Goal: Transaction & Acquisition: Purchase product/service

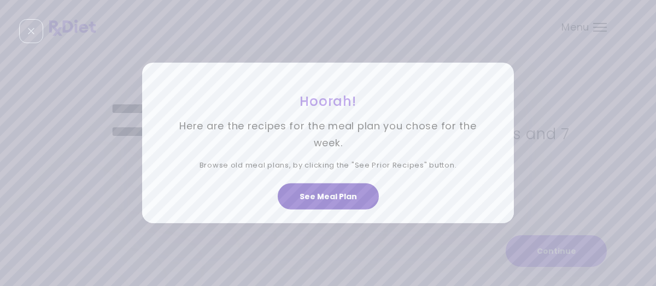
click at [332, 197] on button "See Meal Plan" at bounding box center [328, 197] width 101 height 26
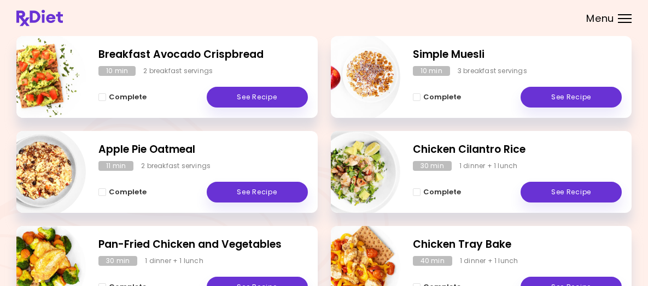
scroll to position [219, 0]
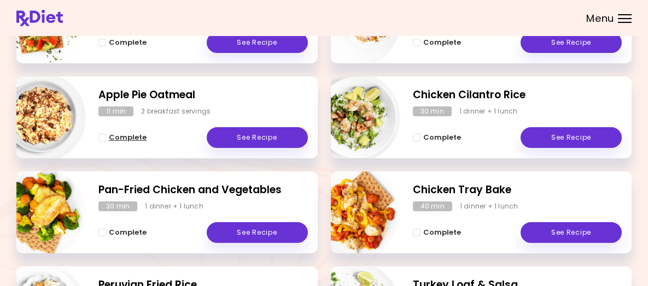
click at [147, 142] on span "Complete" at bounding box center [128, 137] width 38 height 9
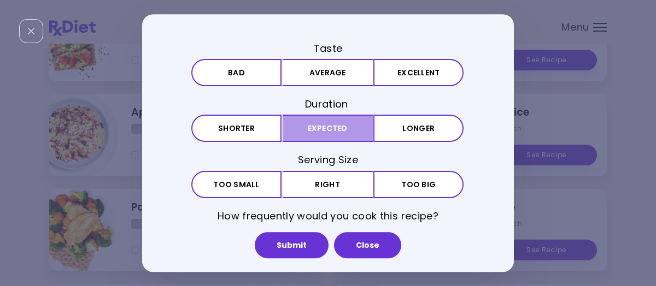
click at [321, 126] on button "Expected" at bounding box center [328, 128] width 90 height 27
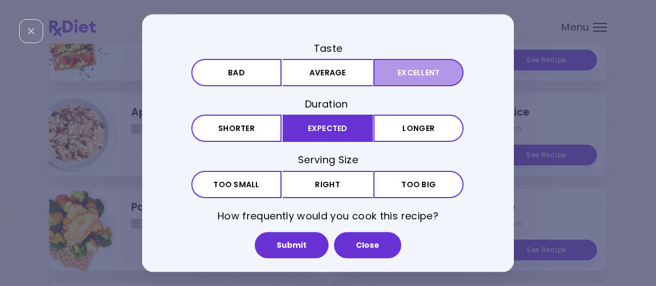
click at [389, 73] on button "Excellent" at bounding box center [418, 72] width 90 height 27
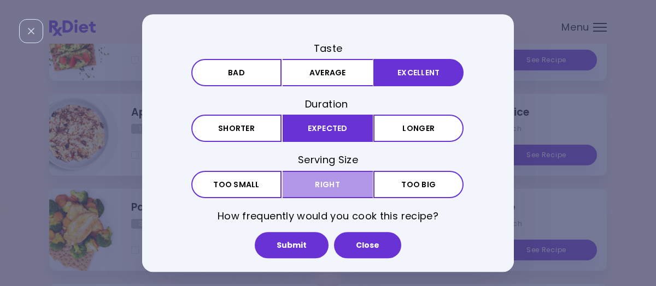
click at [311, 183] on button "Right" at bounding box center [328, 184] width 90 height 27
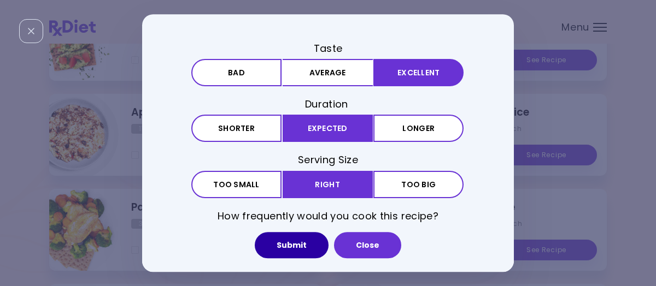
click at [295, 244] on button "Submit" at bounding box center [292, 245] width 74 height 26
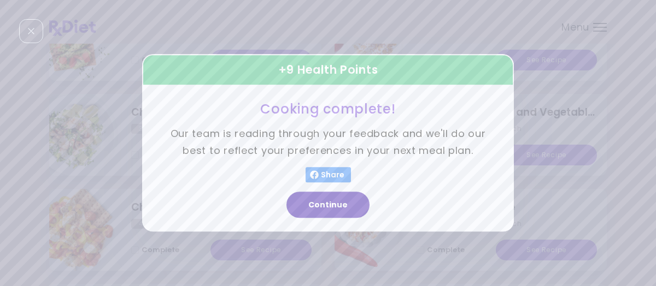
click at [332, 208] on button "Continue" at bounding box center [327, 205] width 83 height 26
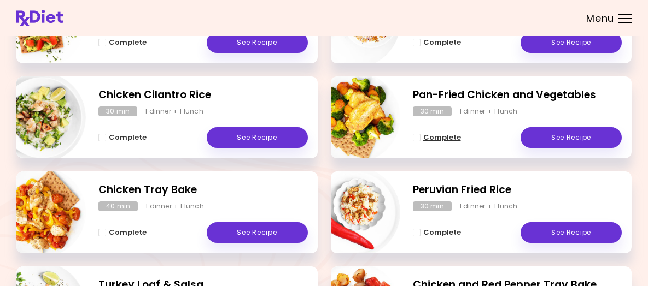
click at [440, 142] on span "Complete" at bounding box center [442, 137] width 38 height 9
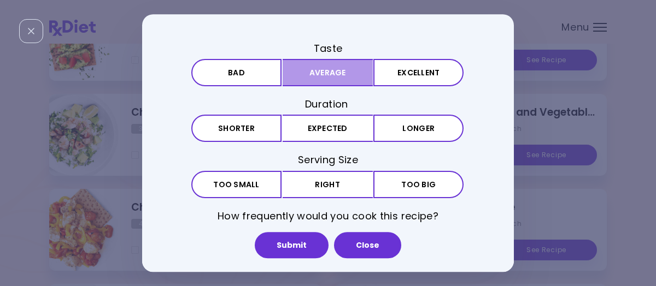
click at [347, 66] on button "Average" at bounding box center [328, 72] width 90 height 27
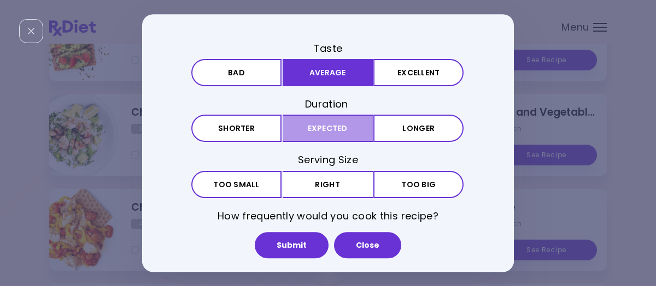
click at [338, 137] on button "Expected" at bounding box center [328, 128] width 90 height 27
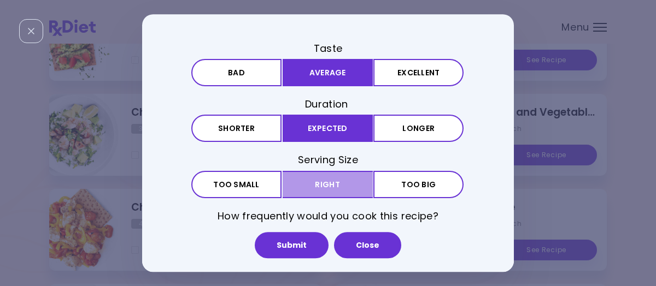
click at [333, 182] on button "Right" at bounding box center [328, 184] width 90 height 27
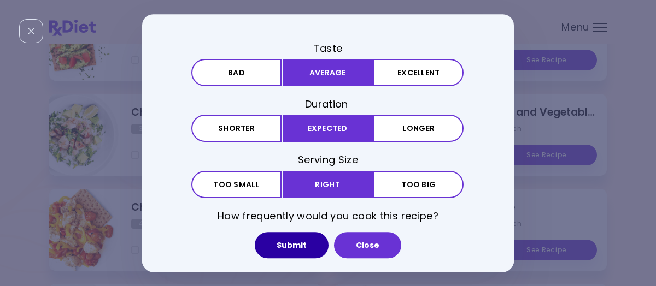
click at [299, 245] on button "Submit" at bounding box center [292, 245] width 74 height 26
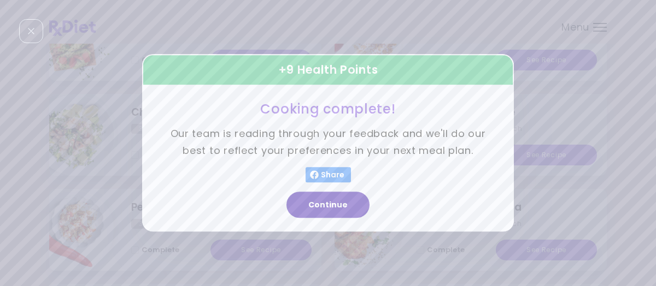
click at [347, 204] on button "Continue" at bounding box center [327, 205] width 83 height 26
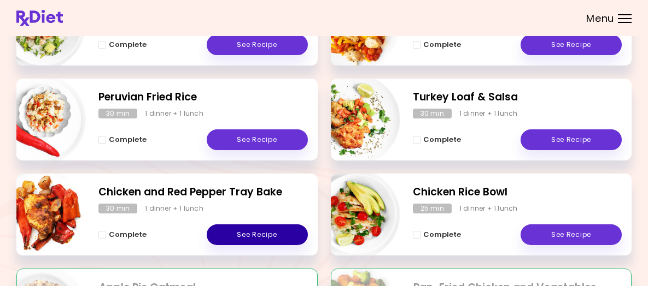
scroll to position [328, 0]
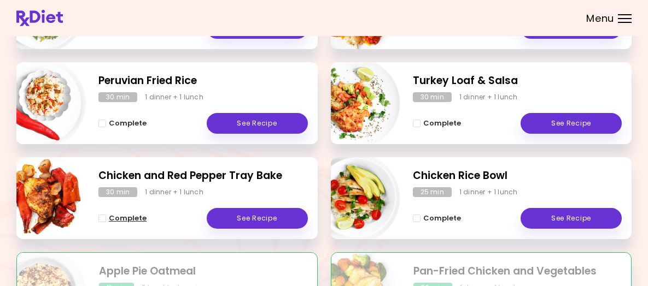
click at [147, 223] on span "Complete" at bounding box center [128, 218] width 38 height 9
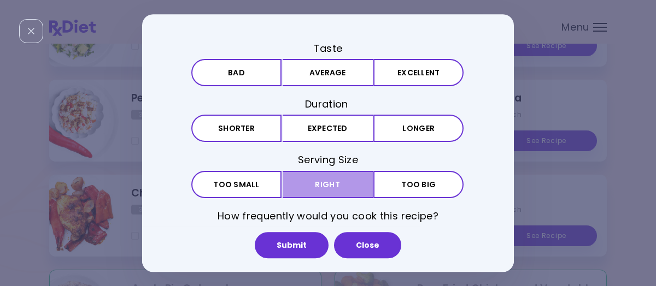
click at [328, 177] on button "Right" at bounding box center [328, 184] width 90 height 27
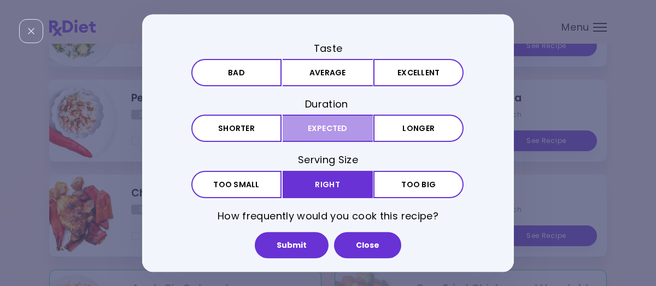
click at [321, 124] on button "Expected" at bounding box center [328, 128] width 90 height 27
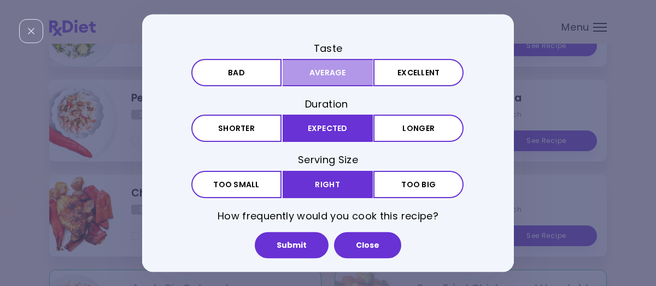
click at [332, 67] on button "Average" at bounding box center [328, 72] width 90 height 27
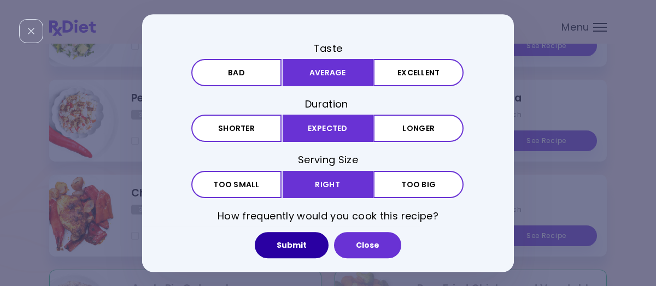
click at [315, 244] on button "Submit" at bounding box center [292, 245] width 74 height 26
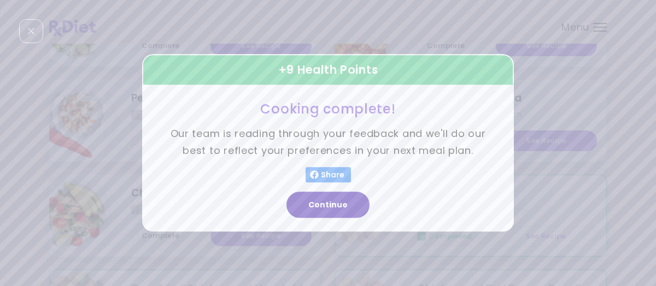
click at [337, 203] on button "Continue" at bounding box center [327, 205] width 83 height 26
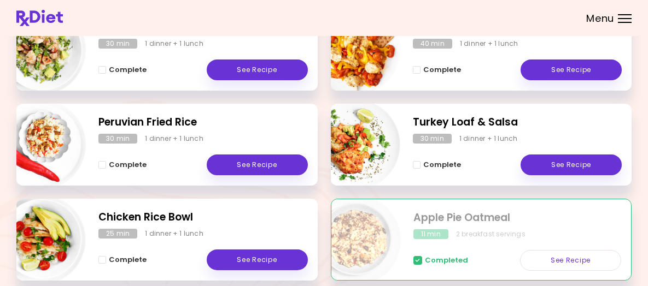
scroll to position [273, 0]
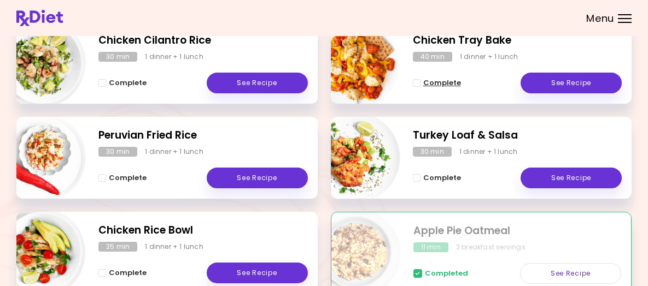
click at [440, 87] on span "Complete" at bounding box center [442, 83] width 38 height 9
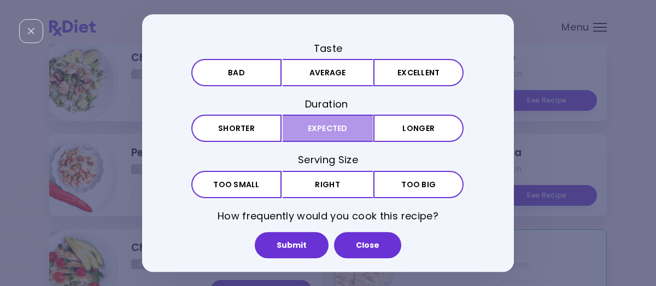
click at [338, 128] on button "Expected" at bounding box center [328, 128] width 90 height 27
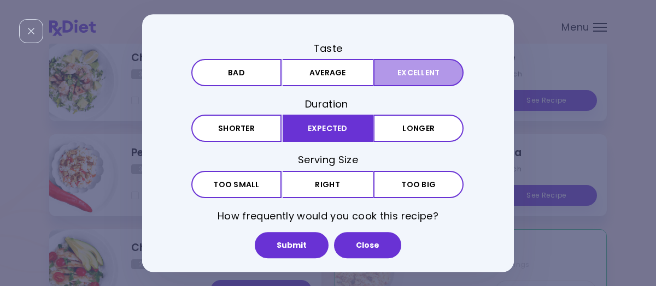
click at [388, 73] on button "Excellent" at bounding box center [418, 72] width 90 height 27
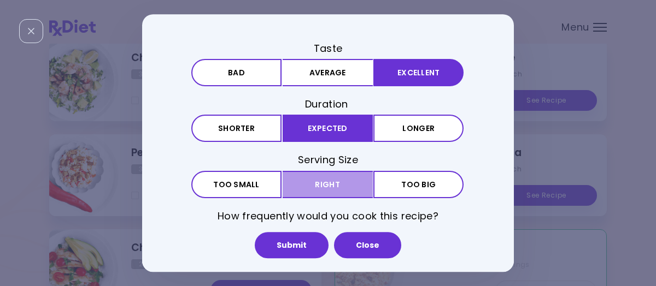
click at [342, 186] on button "Right" at bounding box center [328, 184] width 90 height 27
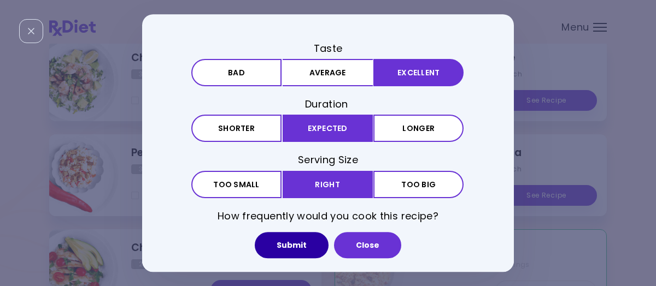
click at [296, 247] on button "Submit" at bounding box center [292, 245] width 74 height 26
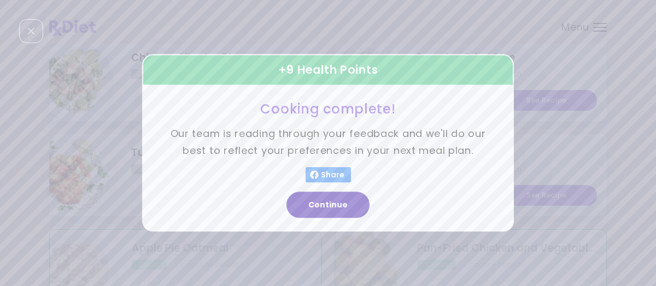
click at [342, 203] on button "Continue" at bounding box center [327, 205] width 83 height 26
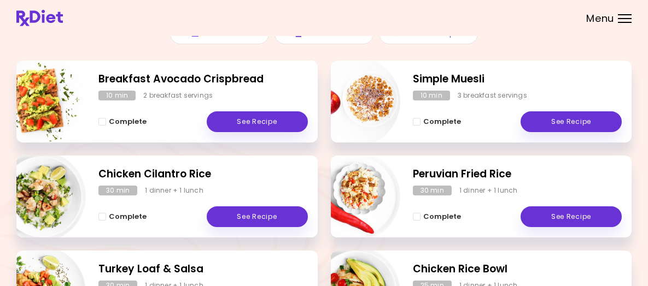
scroll to position [164, 0]
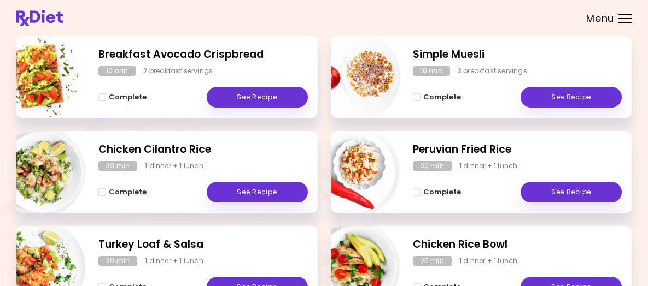
click at [147, 197] on span "Complete" at bounding box center [128, 192] width 38 height 9
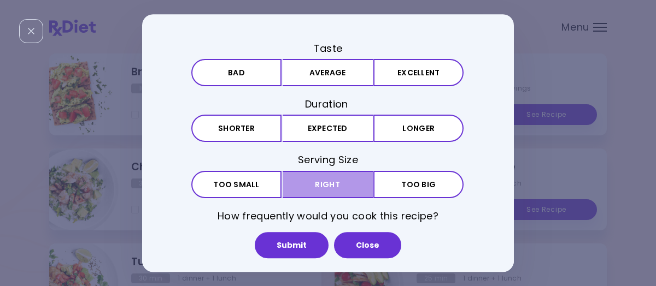
click at [317, 182] on button "Right" at bounding box center [328, 184] width 90 height 27
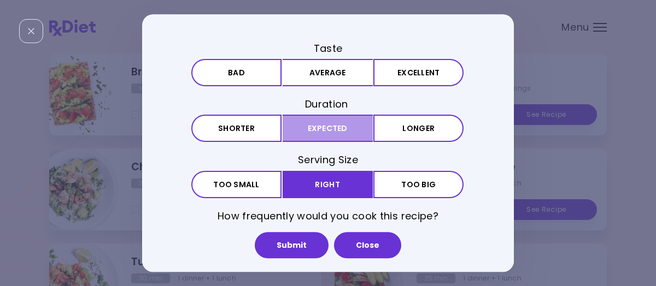
click at [342, 131] on button "Expected" at bounding box center [328, 128] width 90 height 27
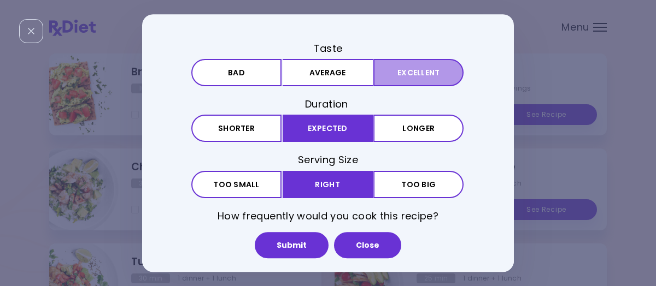
click at [387, 83] on button "Excellent" at bounding box center [418, 72] width 90 height 27
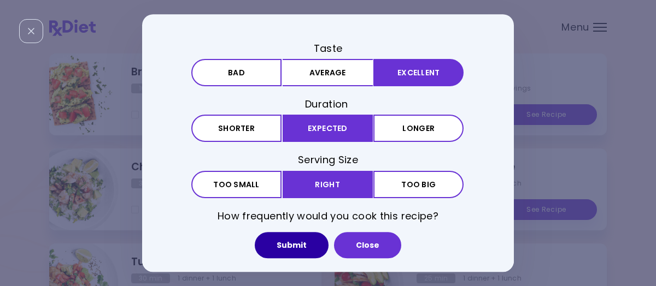
click at [295, 245] on button "Submit" at bounding box center [292, 245] width 74 height 26
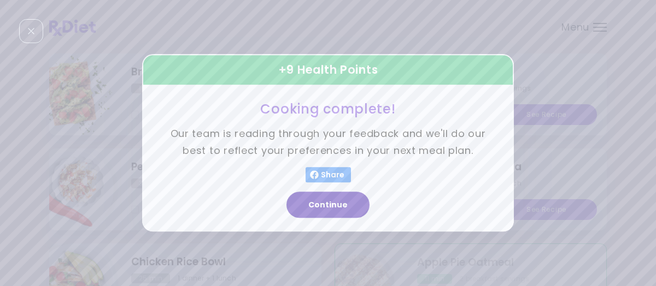
click at [338, 204] on button "Continue" at bounding box center [327, 205] width 83 height 26
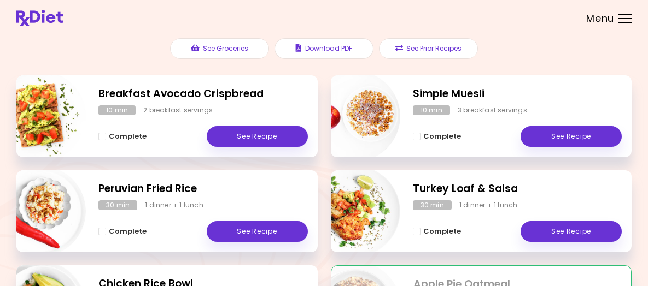
scroll to position [70, 0]
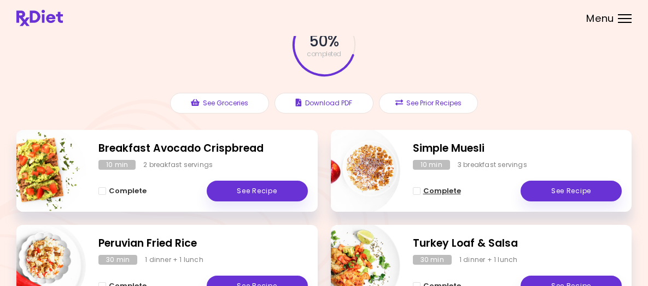
click at [445, 196] on span "Complete" at bounding box center [442, 191] width 38 height 9
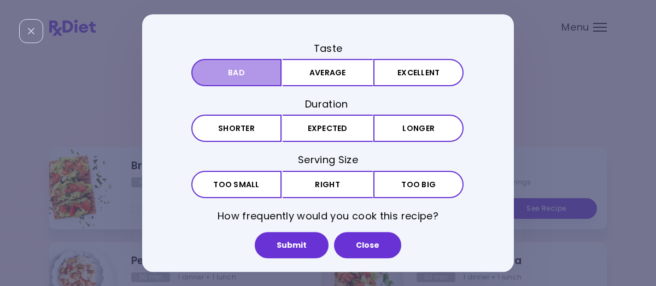
click at [260, 74] on button "Bad" at bounding box center [236, 72] width 90 height 27
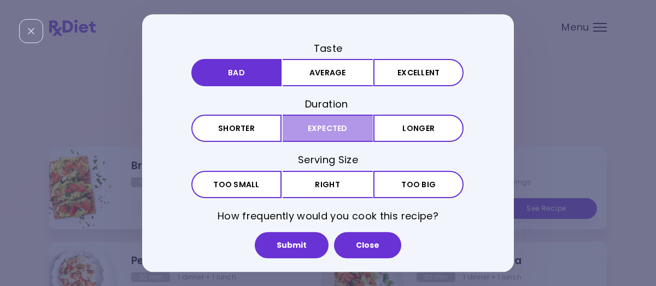
click at [313, 132] on button "Expected" at bounding box center [328, 128] width 90 height 27
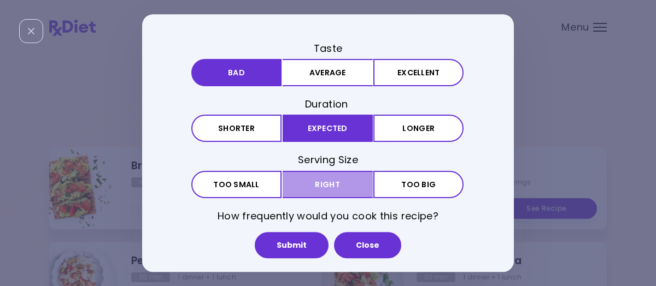
click at [317, 187] on button "Right" at bounding box center [328, 184] width 90 height 27
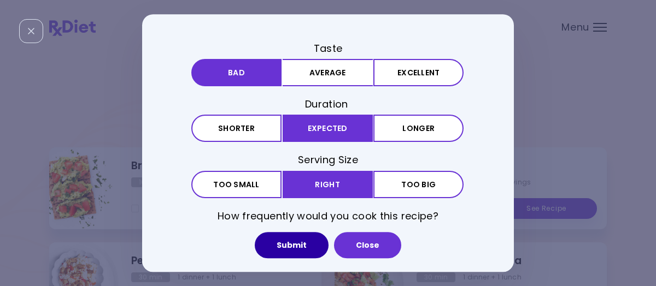
click at [305, 241] on button "Submit" at bounding box center [292, 245] width 74 height 26
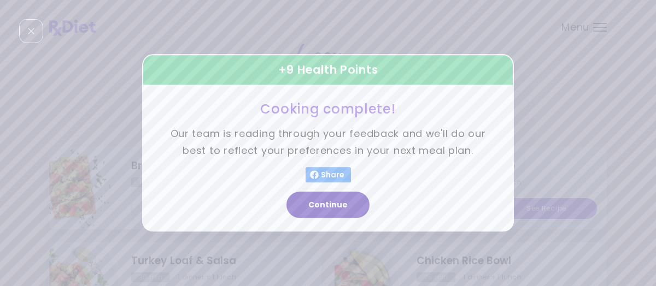
click at [337, 203] on button "Continue" at bounding box center [327, 205] width 83 height 26
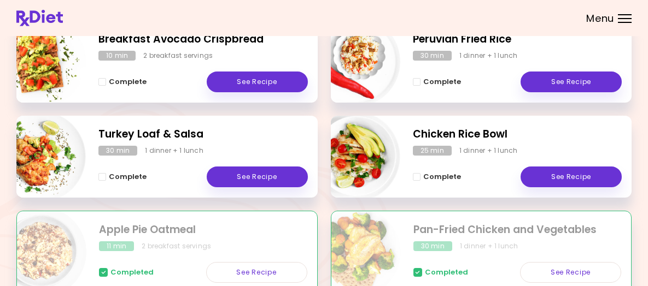
scroll to position [234, 0]
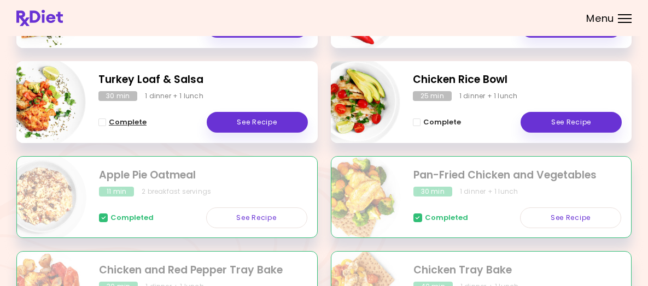
click at [147, 127] on span "Complete" at bounding box center [128, 122] width 38 height 9
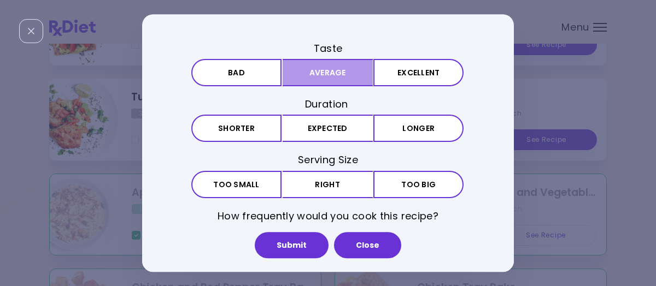
click at [339, 76] on button "Average" at bounding box center [328, 72] width 90 height 27
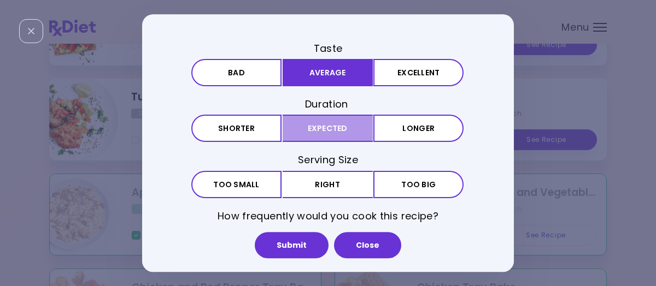
click at [328, 124] on button "Expected" at bounding box center [328, 128] width 90 height 27
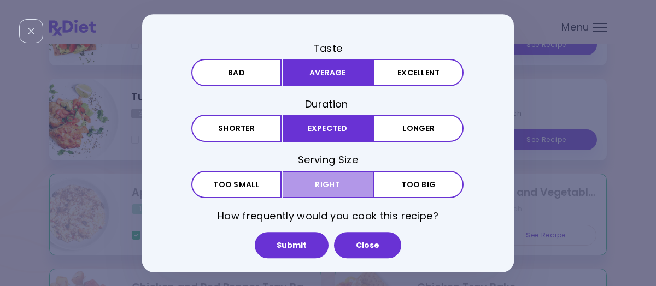
click at [303, 180] on button "Right" at bounding box center [328, 184] width 90 height 27
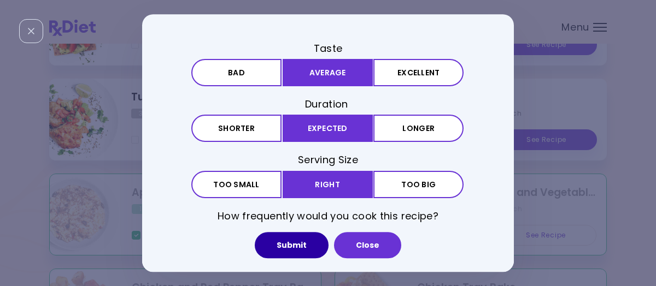
click at [293, 243] on button "Submit" at bounding box center [292, 245] width 74 height 26
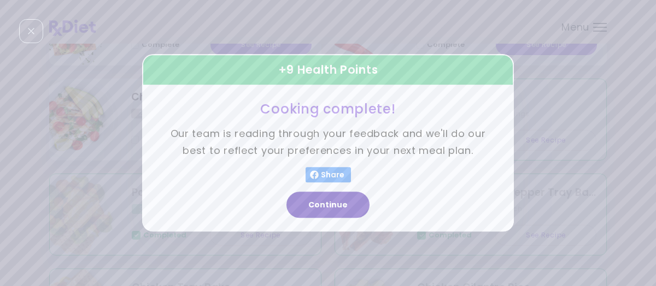
click at [338, 204] on button "Continue" at bounding box center [327, 205] width 83 height 26
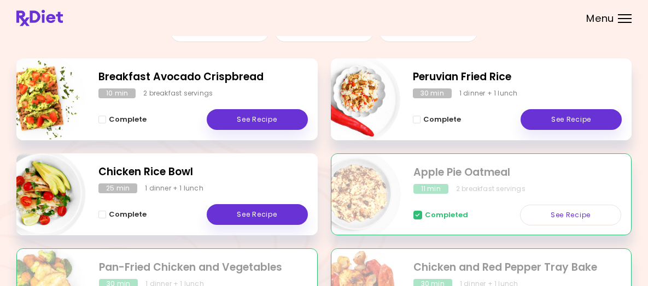
scroll to position [164, 0]
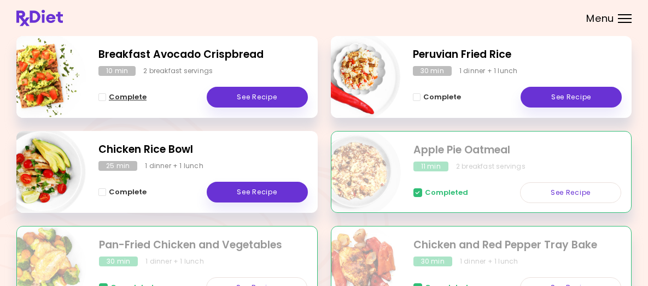
click at [147, 102] on span "Complete" at bounding box center [128, 97] width 38 height 9
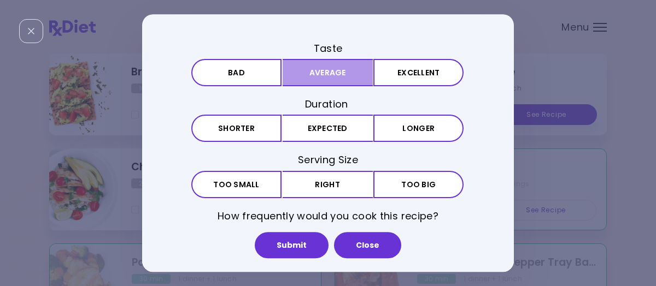
click at [343, 68] on button "Average" at bounding box center [328, 72] width 90 height 27
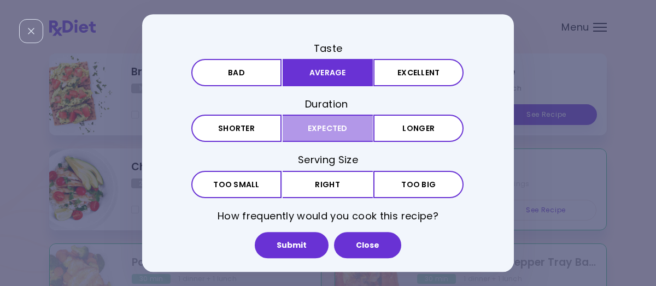
click at [325, 135] on button "Expected" at bounding box center [328, 128] width 90 height 27
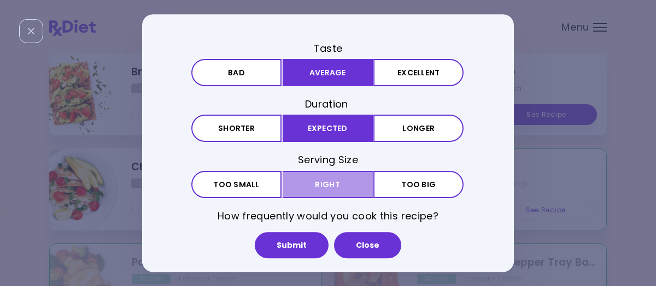
click at [321, 180] on button "Right" at bounding box center [328, 184] width 90 height 27
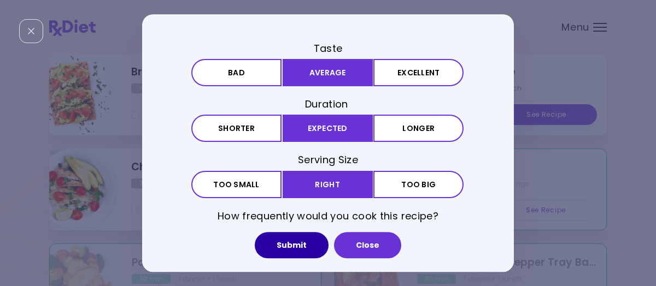
click at [300, 246] on button "Submit" at bounding box center [292, 245] width 74 height 26
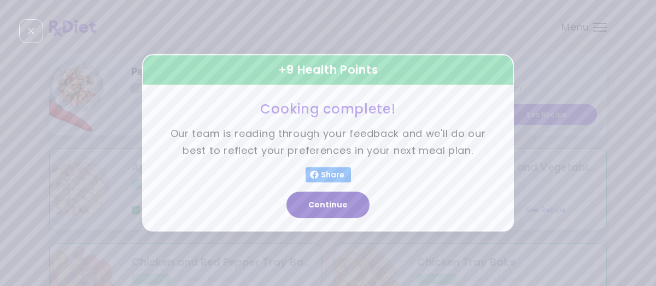
click at [334, 202] on button "Continue" at bounding box center [327, 205] width 83 height 26
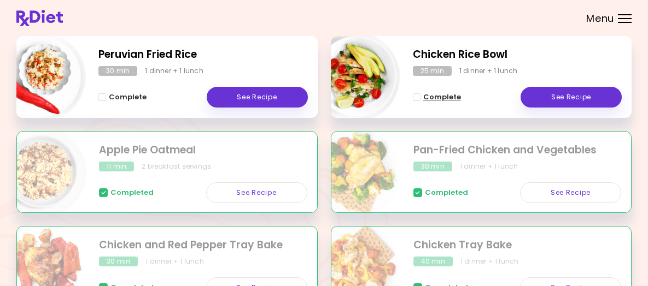
click at [440, 102] on span "Complete" at bounding box center [442, 97] width 38 height 9
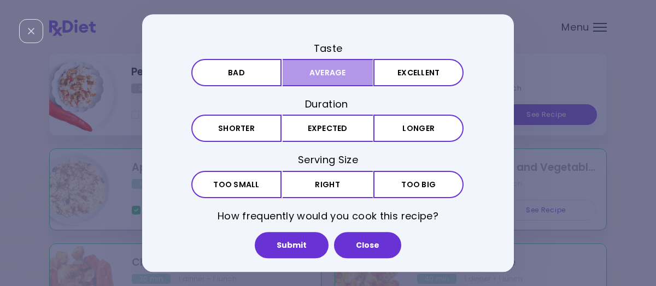
drag, startPoint x: 321, startPoint y: 75, endPoint x: 320, endPoint y: 104, distance: 29.0
click at [322, 75] on button "Average" at bounding box center [328, 72] width 90 height 27
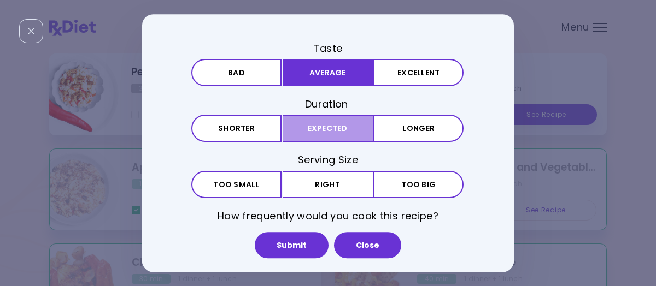
click at [324, 133] on button "Expected" at bounding box center [328, 128] width 90 height 27
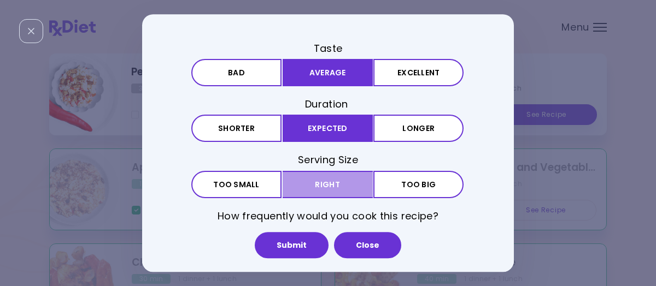
click at [327, 177] on button "Right" at bounding box center [328, 184] width 90 height 27
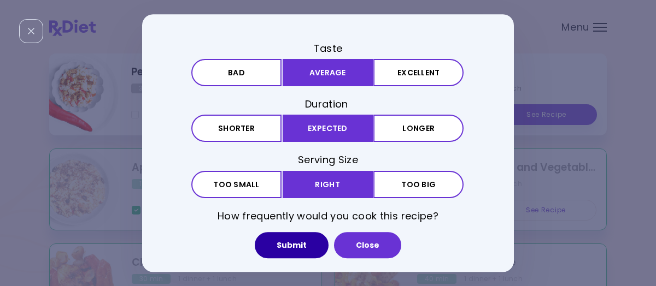
click at [304, 245] on button "Submit" at bounding box center [292, 245] width 74 height 26
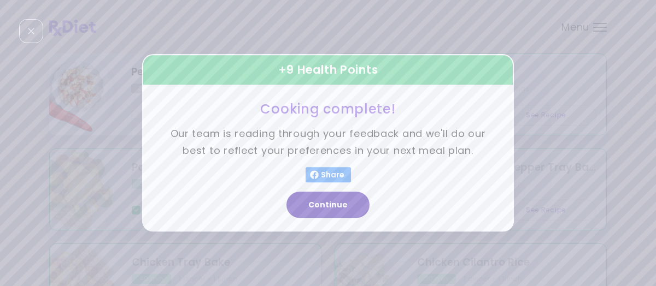
click at [342, 206] on button "Continue" at bounding box center [327, 205] width 83 height 26
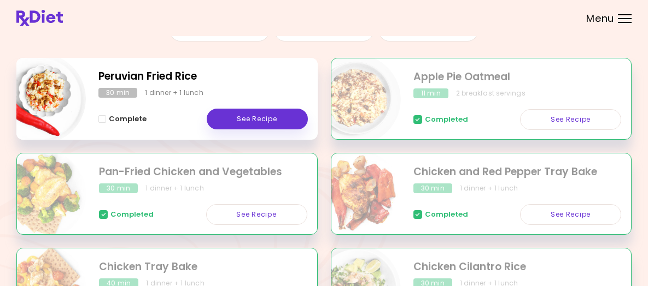
scroll to position [125, 0]
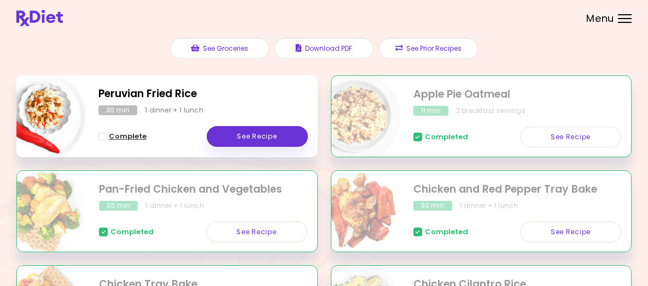
click at [147, 141] on span "Complete" at bounding box center [128, 136] width 38 height 9
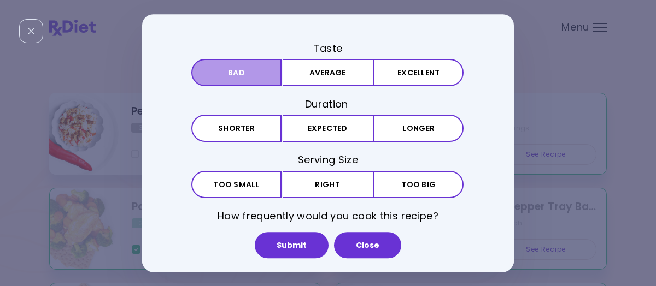
click at [239, 62] on button "Bad" at bounding box center [236, 72] width 90 height 27
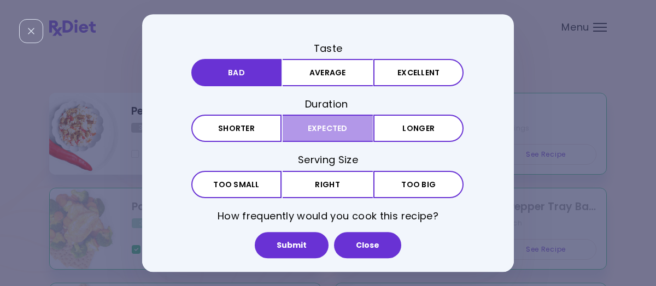
click at [306, 131] on button "Expected" at bounding box center [328, 128] width 90 height 27
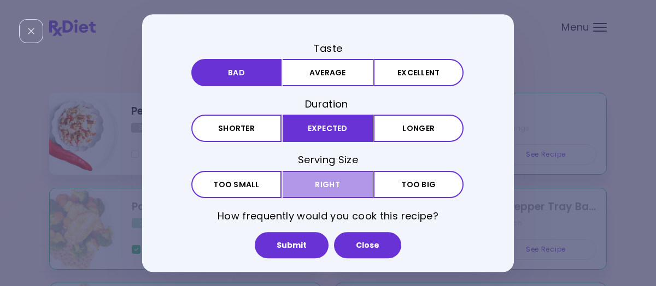
click at [307, 182] on button "Right" at bounding box center [328, 184] width 90 height 27
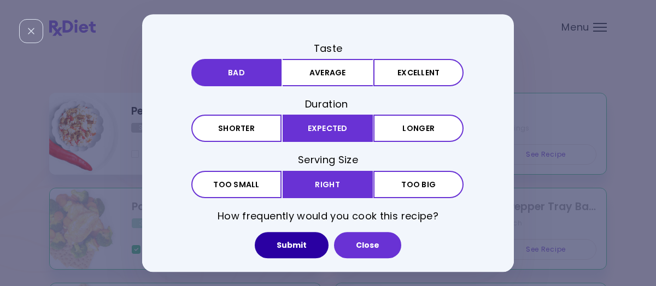
click at [291, 242] on button "Submit" at bounding box center [292, 245] width 74 height 26
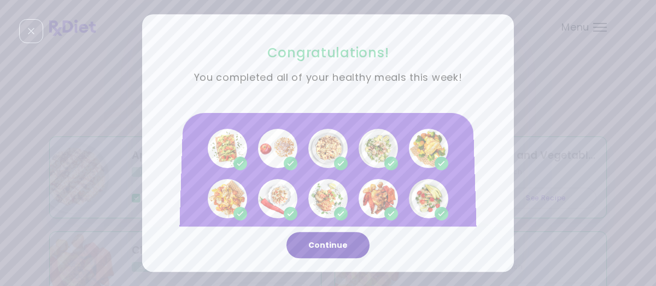
click at [331, 245] on button "Continue" at bounding box center [327, 245] width 83 height 26
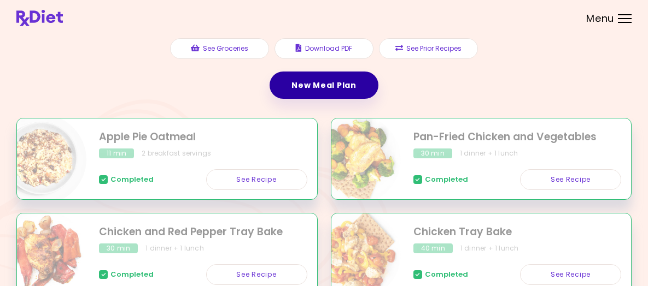
click at [328, 99] on link "New Meal Plan" at bounding box center [324, 85] width 108 height 27
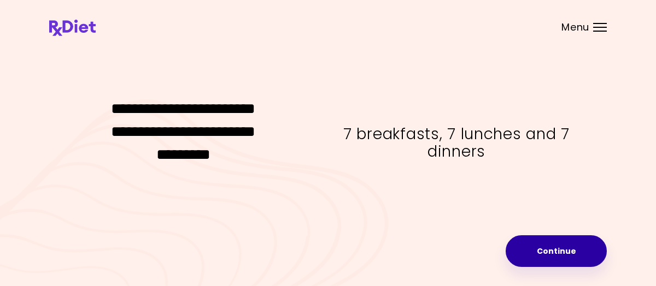
click at [531, 253] on button "Continue" at bounding box center [556, 252] width 101 height 32
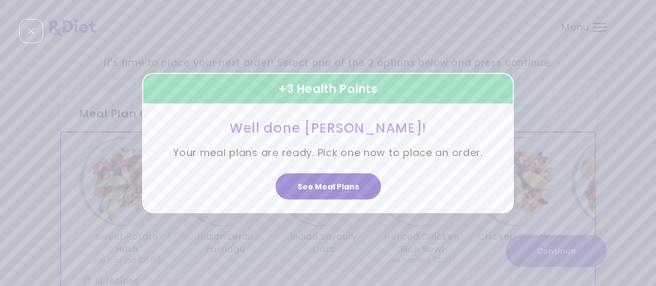
click at [326, 184] on button "See Meal Plans" at bounding box center [329, 186] width 106 height 26
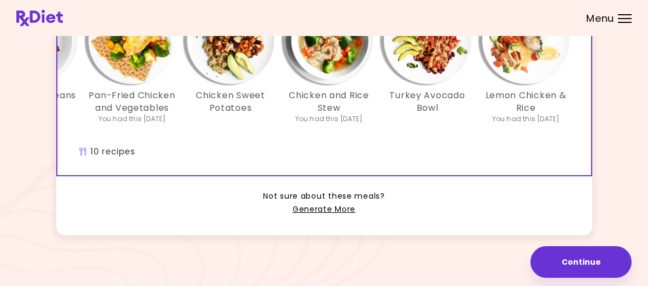
scroll to position [383, 0]
click at [327, 205] on link "Generate More" at bounding box center [324, 209] width 63 height 13
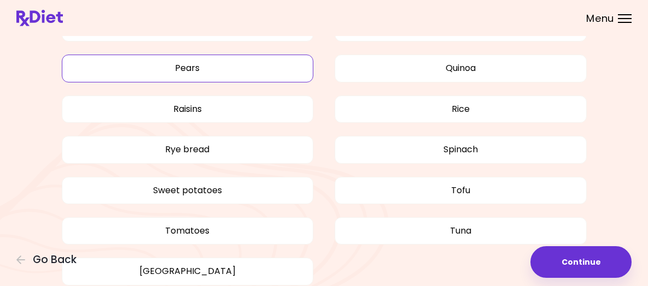
scroll to position [1312, 0]
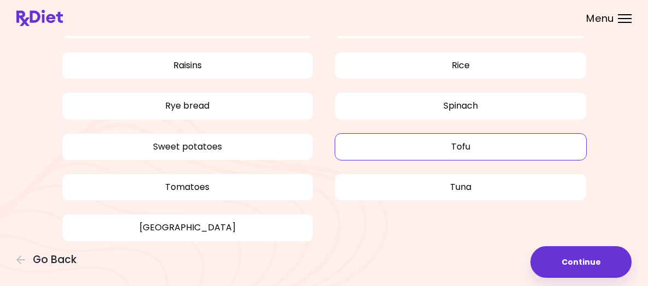
click at [428, 156] on button "Tofu" at bounding box center [461, 146] width 252 height 27
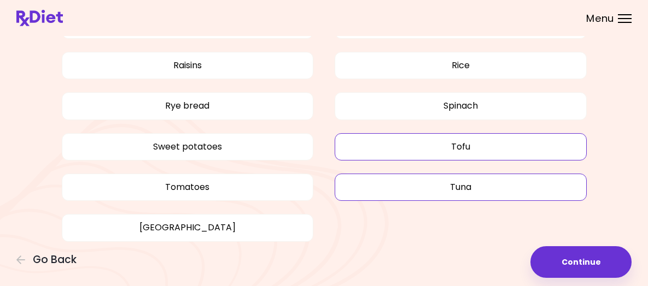
click at [413, 198] on button "Tuna" at bounding box center [461, 187] width 252 height 27
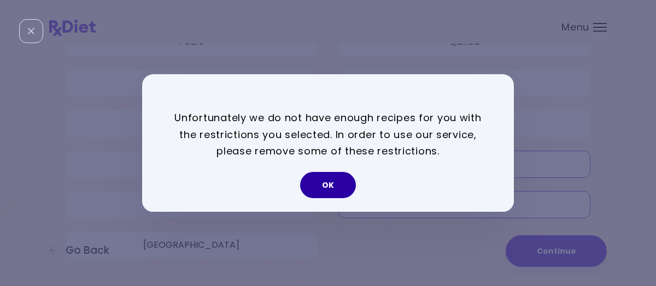
click at [320, 184] on button "OK" at bounding box center [328, 185] width 56 height 26
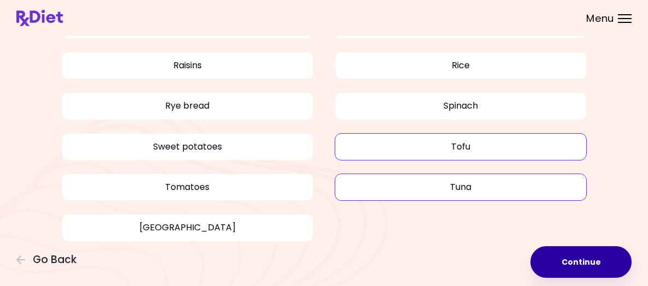
click at [530, 252] on button "Continue" at bounding box center [580, 263] width 101 height 32
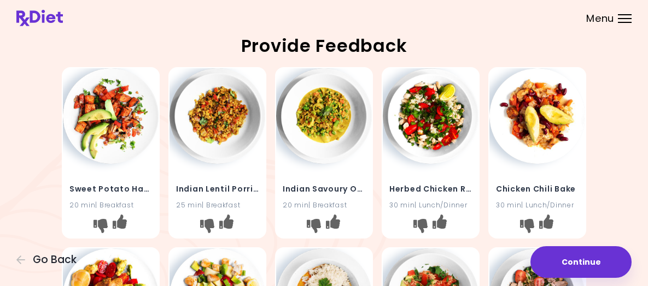
scroll to position [55, 0]
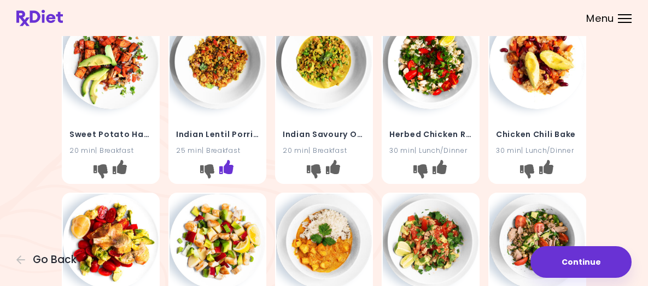
click at [227, 174] on icon "I like this recipe" at bounding box center [226, 167] width 14 height 14
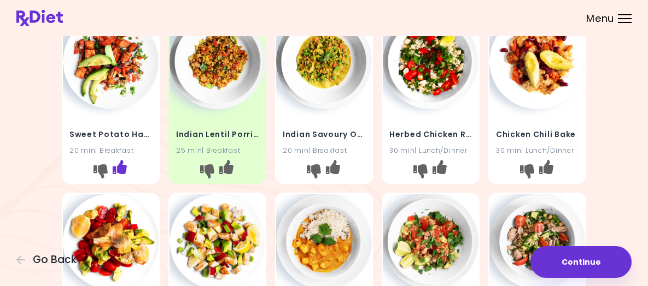
click at [123, 174] on icon "I like this recipe" at bounding box center [120, 167] width 14 height 14
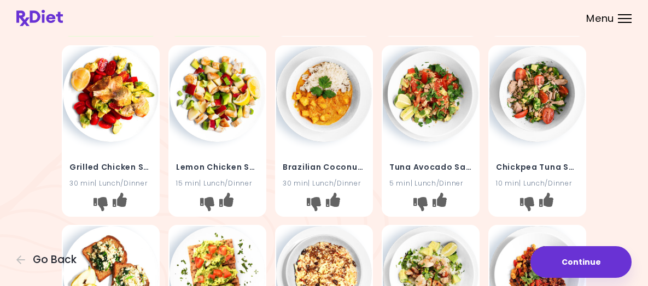
scroll to position [219, 0]
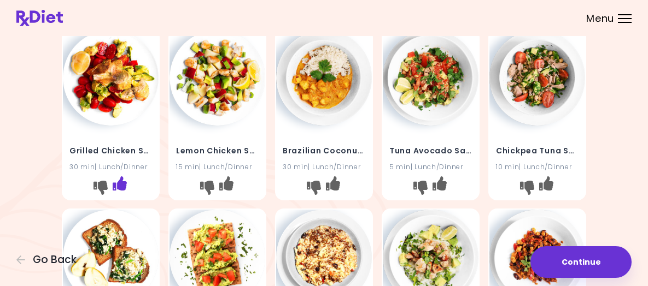
click at [122, 190] on icon "I like this recipe" at bounding box center [120, 183] width 14 height 14
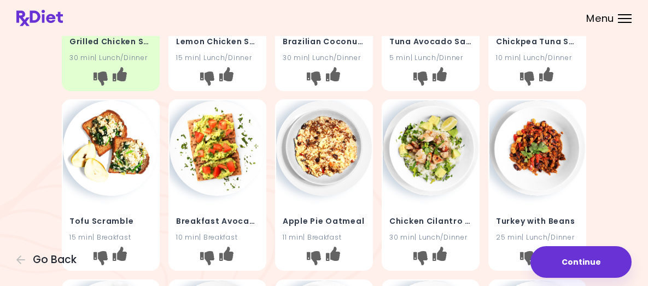
scroll to position [383, 0]
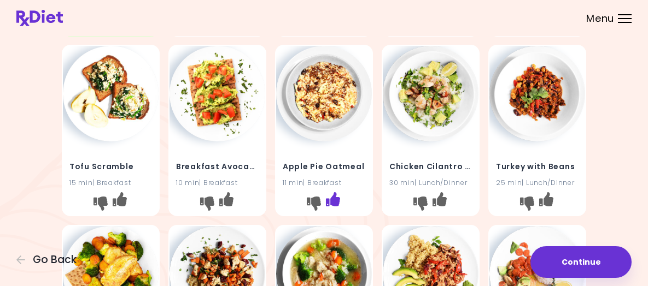
click at [334, 207] on icon "I like this recipe" at bounding box center [333, 199] width 14 height 14
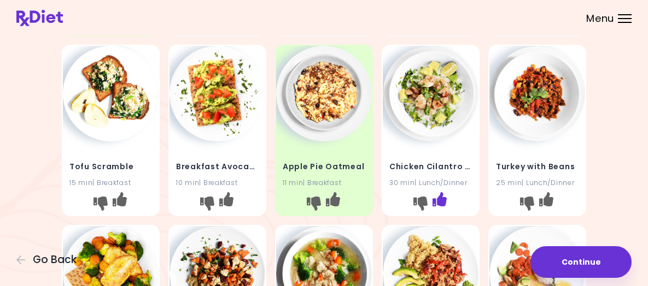
click at [446, 213] on button "I like this recipe" at bounding box center [439, 203] width 17 height 17
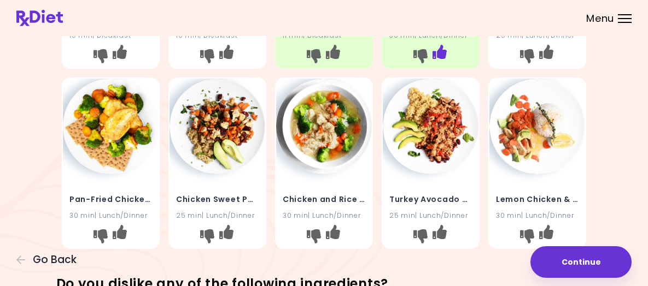
scroll to position [547, 0]
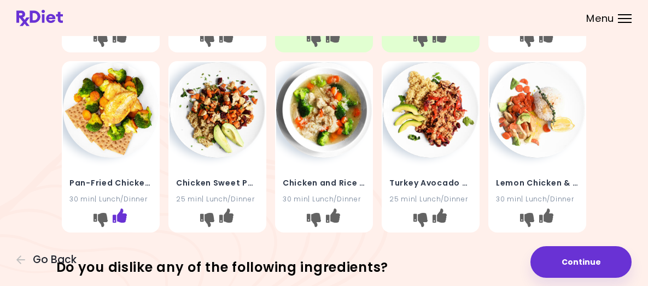
click at [125, 223] on icon "I like this recipe" at bounding box center [120, 216] width 14 height 14
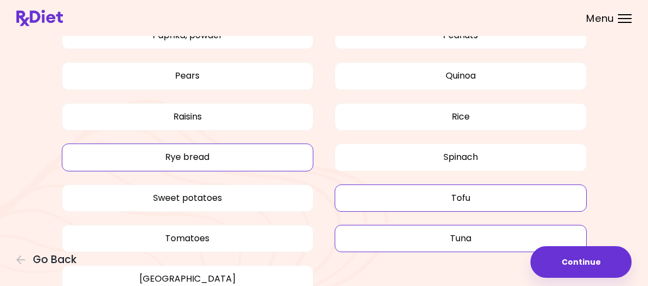
scroll to position [1344, 0]
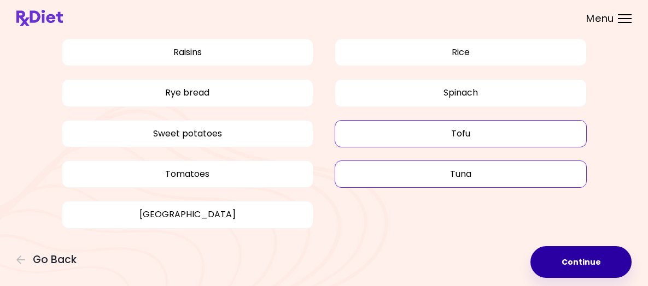
click at [531, 252] on button "Continue" at bounding box center [580, 263] width 101 height 32
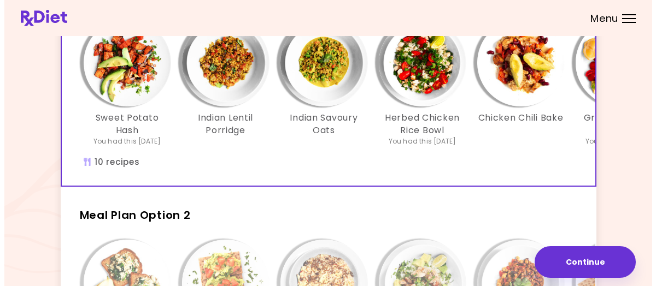
scroll to position [109, 0]
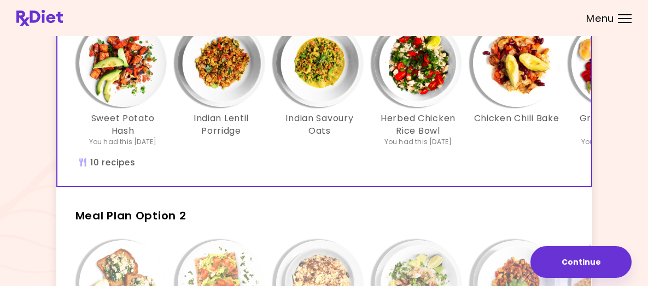
click at [270, 114] on div "Indian Lentil Porridge" at bounding box center [221, 83] width 98 height 127
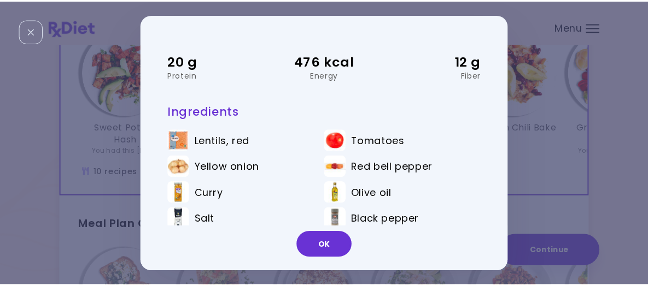
scroll to position [88, 0]
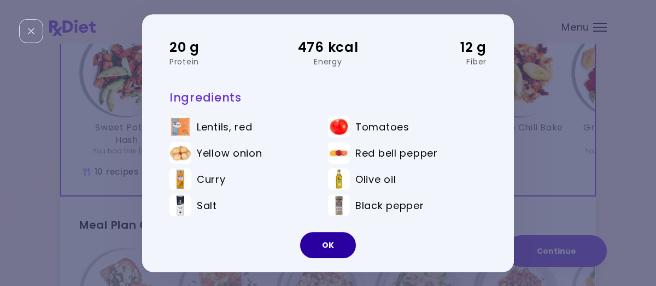
click at [329, 247] on button "OK" at bounding box center [328, 245] width 56 height 26
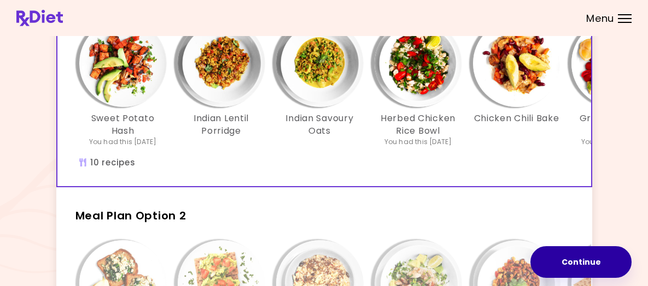
click at [537, 254] on button "Continue" at bounding box center [580, 263] width 101 height 32
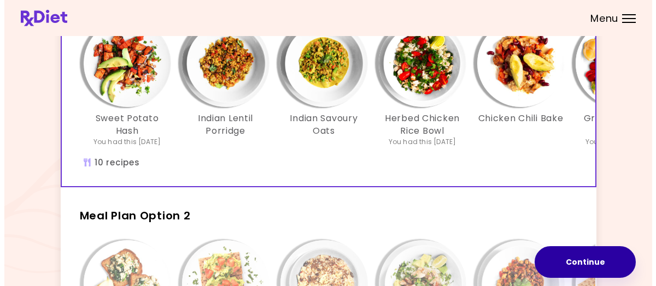
scroll to position [0, 0]
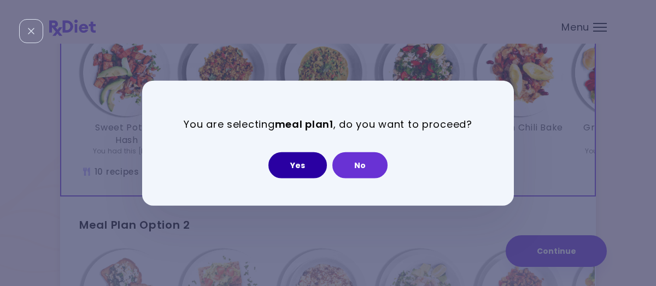
click at [301, 166] on button "Yes" at bounding box center [297, 165] width 59 height 26
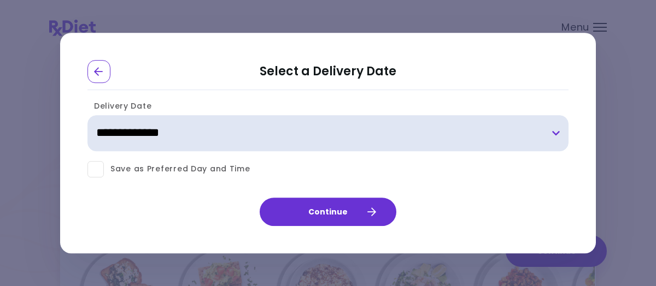
click at [188, 131] on select "**********" at bounding box center [327, 133] width 481 height 36
select select "**********"
click at [87, 115] on select "**********" at bounding box center [327, 133] width 481 height 36
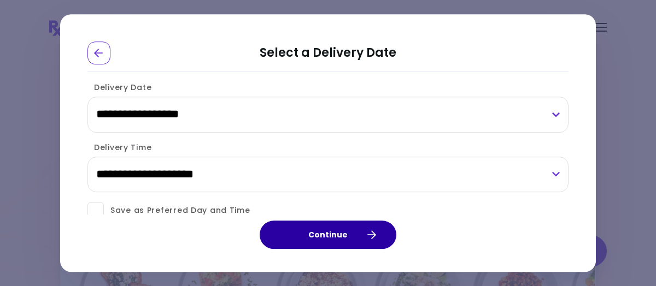
click at [320, 233] on button "Continue" at bounding box center [328, 235] width 137 height 28
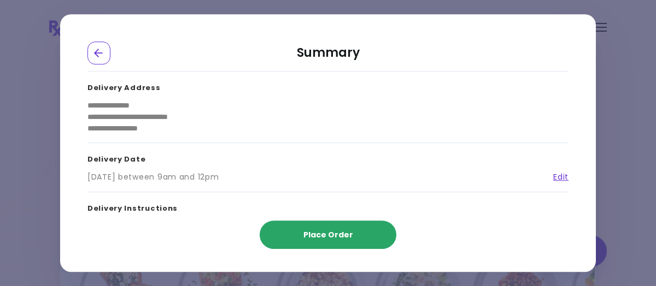
click at [341, 237] on span "Place Order" at bounding box center [328, 235] width 50 height 11
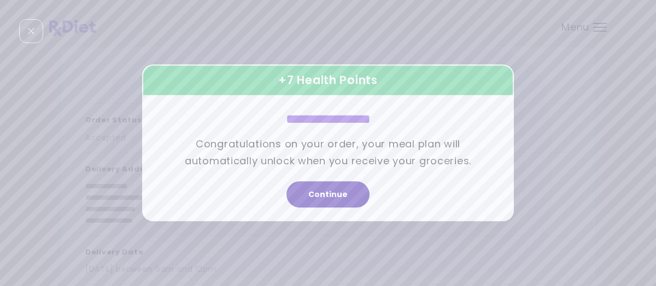
click at [333, 195] on button "Continue" at bounding box center [327, 195] width 83 height 26
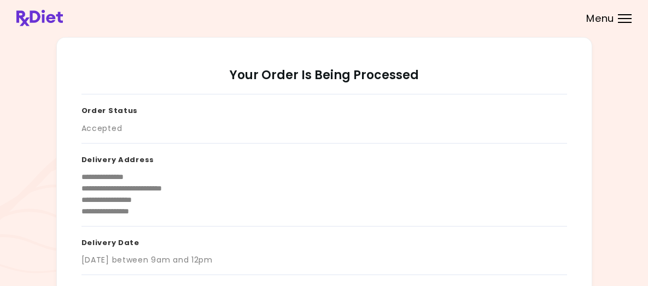
drag, startPoint x: 550, startPoint y: 13, endPoint x: 440, endPoint y: 40, distance: 113.9
click at [440, 36] on header at bounding box center [324, 18] width 648 height 36
